Goal: Task Accomplishment & Management: Manage account settings

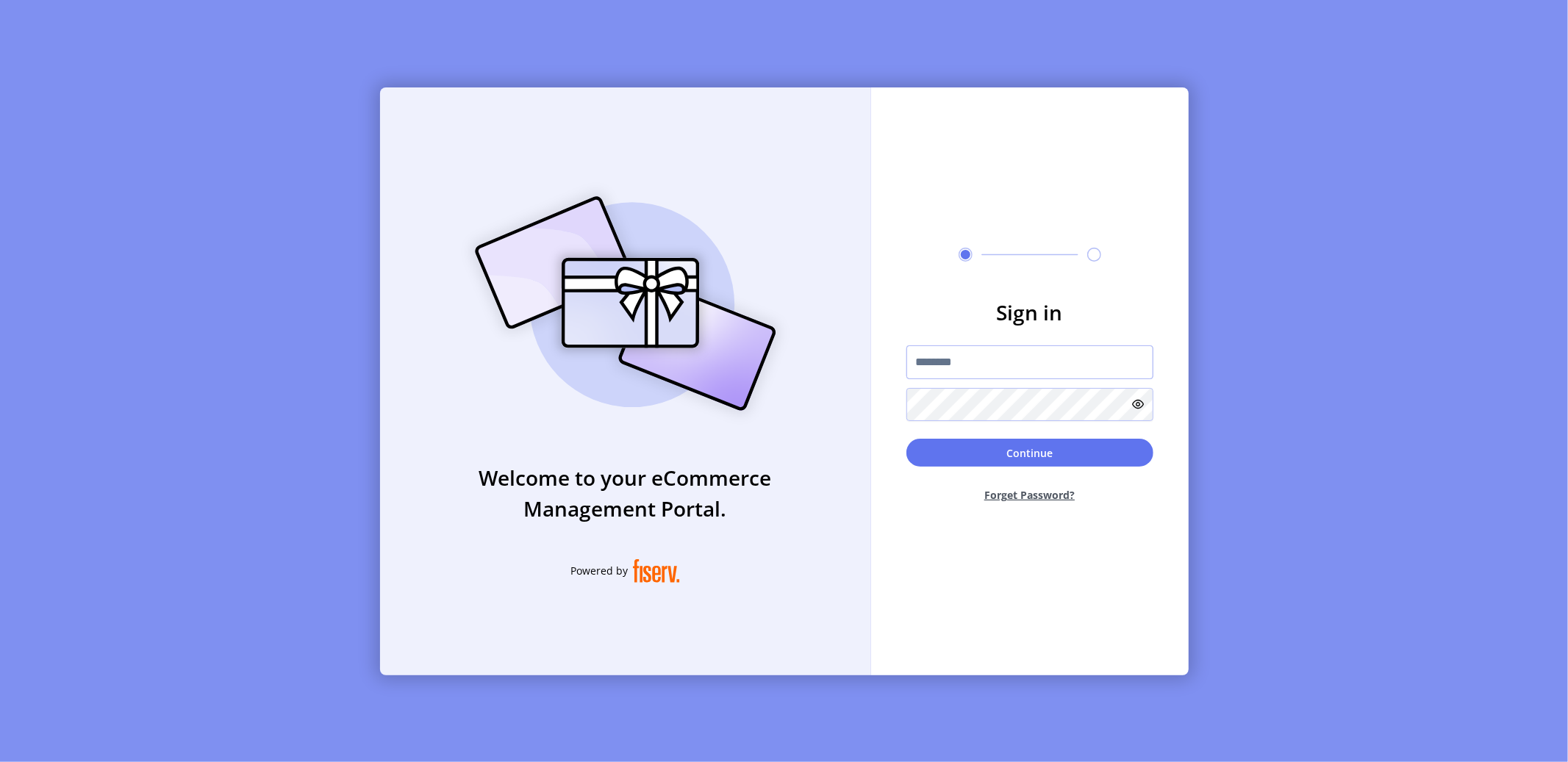
type input "**********"
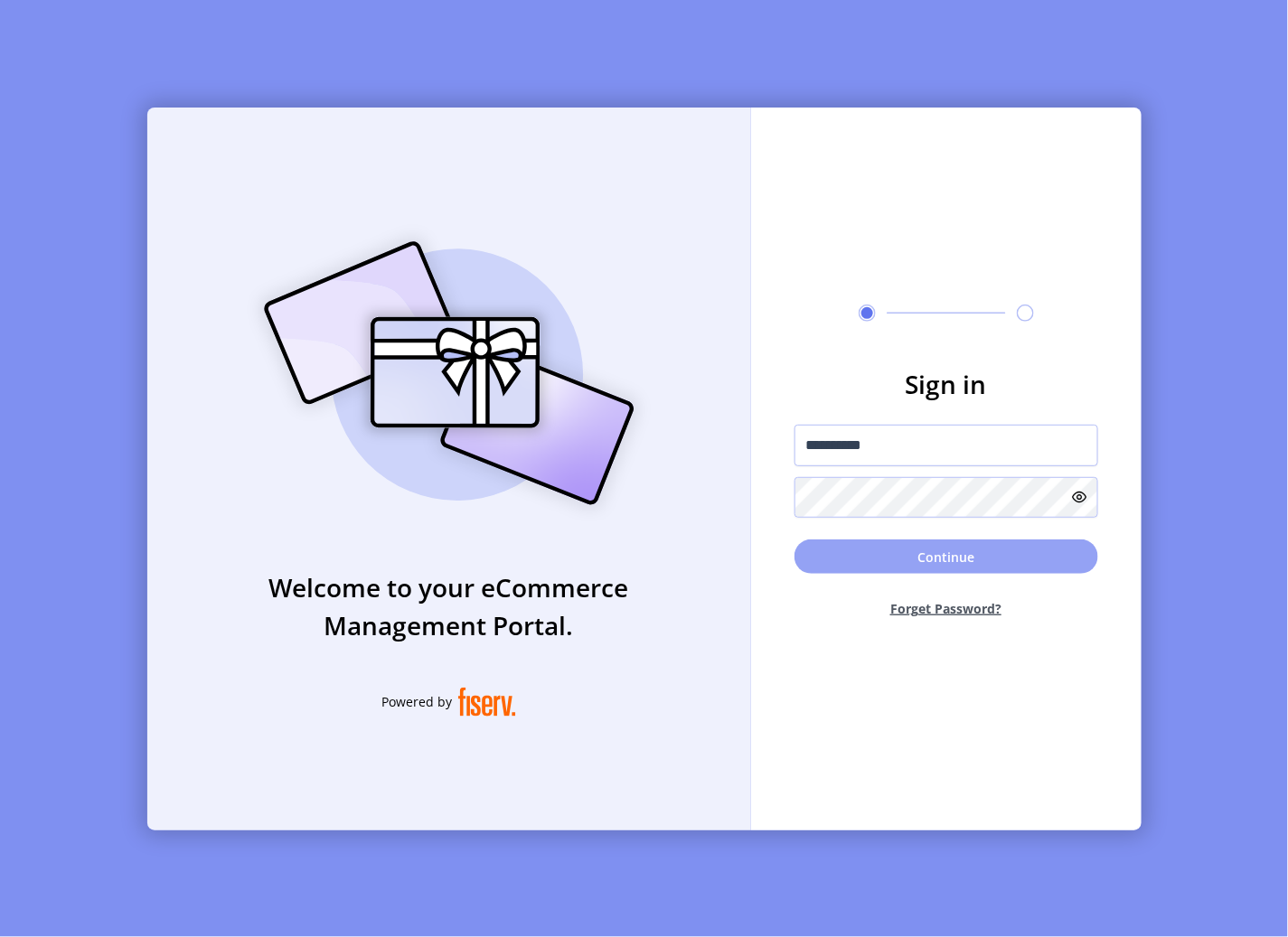
click at [945, 561] on button "Continue" at bounding box center [947, 557] width 304 height 35
